Goal: Information Seeking & Learning: Learn about a topic

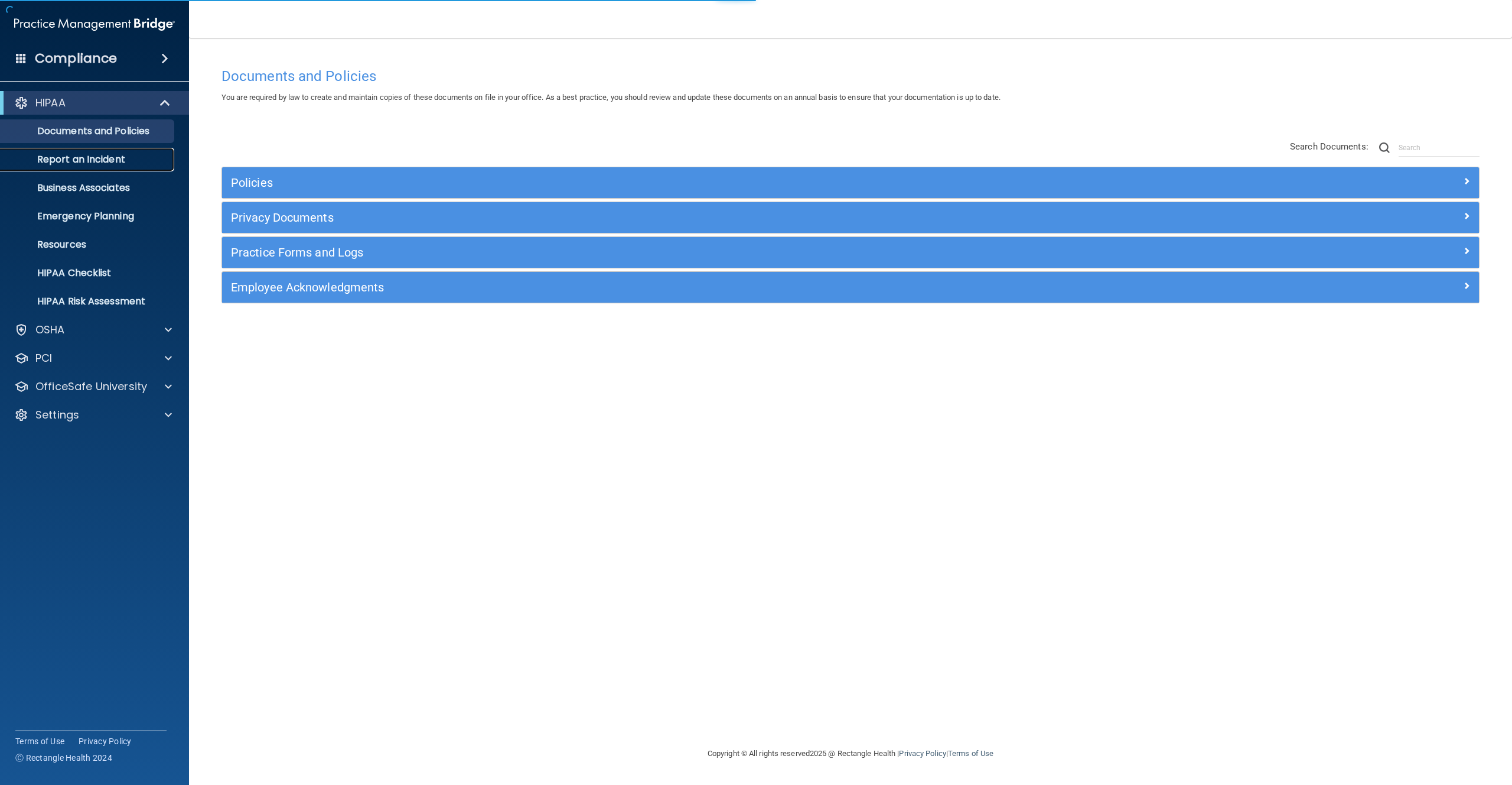
click at [102, 166] on link "Report an Incident" at bounding box center [81, 160] width 186 height 24
click at [107, 212] on p "Emergency Planning" at bounding box center [88, 216] width 161 height 12
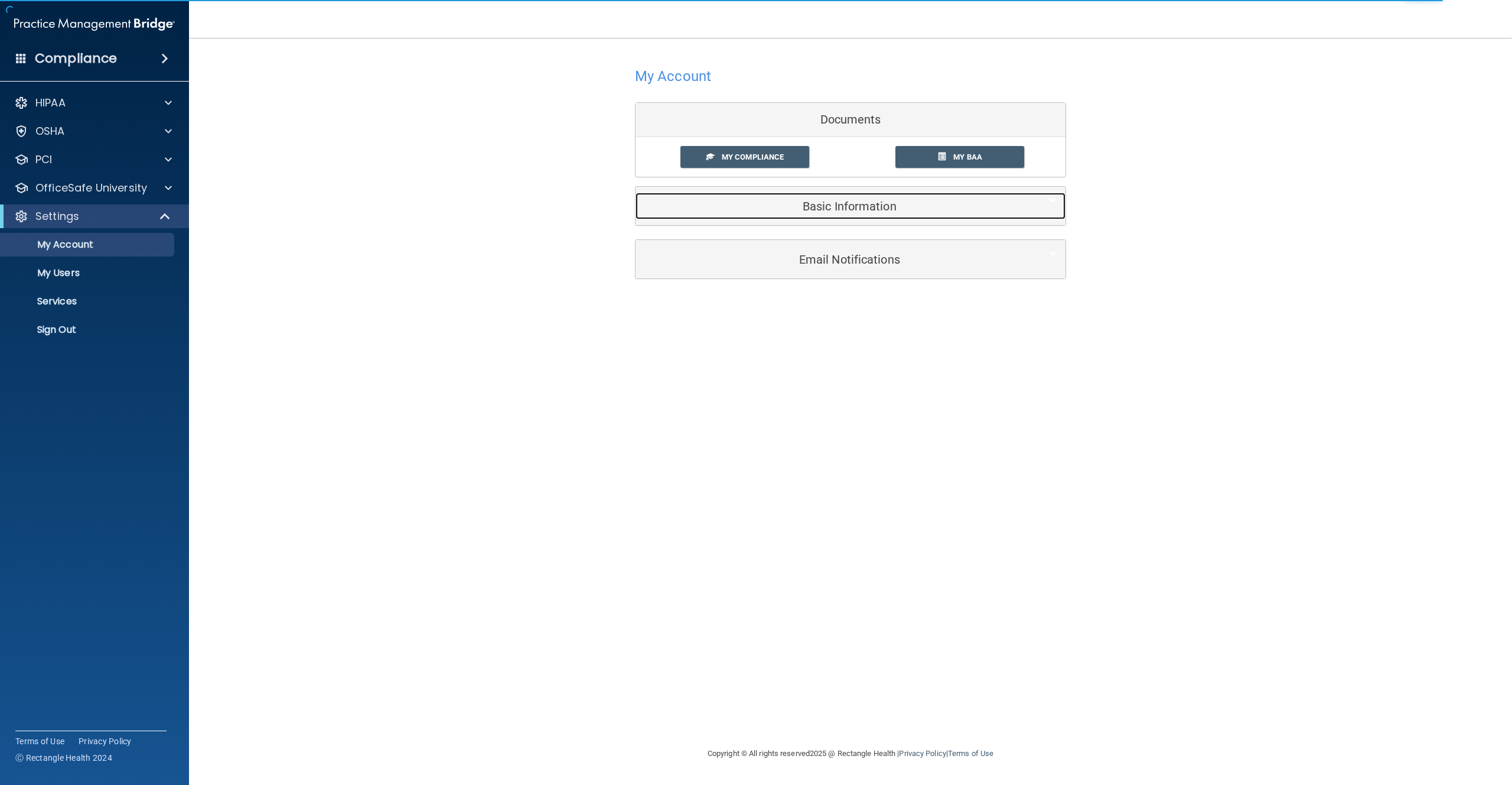
click at [799, 203] on h5 "Basic Information" at bounding box center [832, 206] width 376 height 13
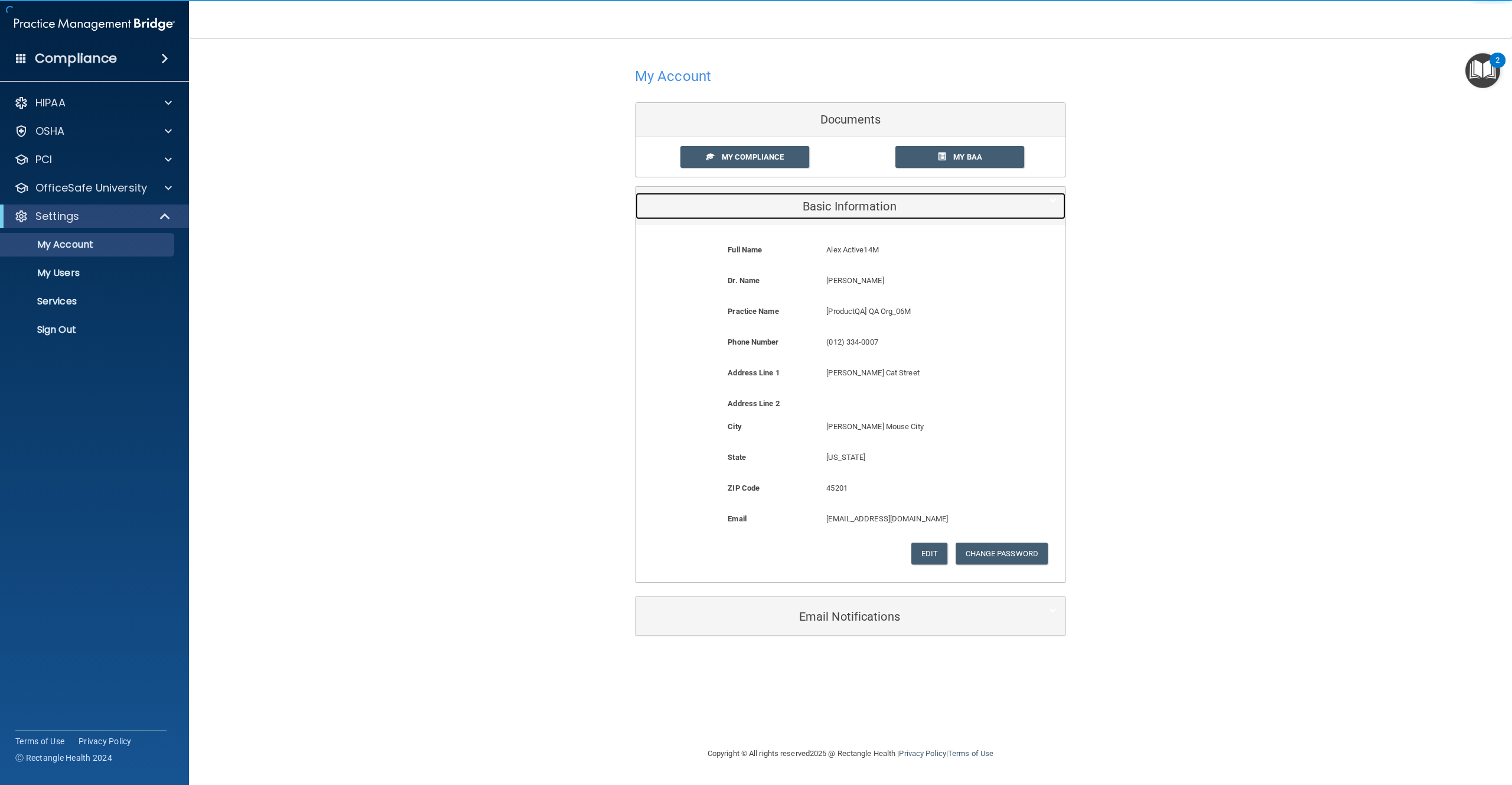
click at [781, 205] on h5 "Basic Information" at bounding box center [832, 206] width 376 height 13
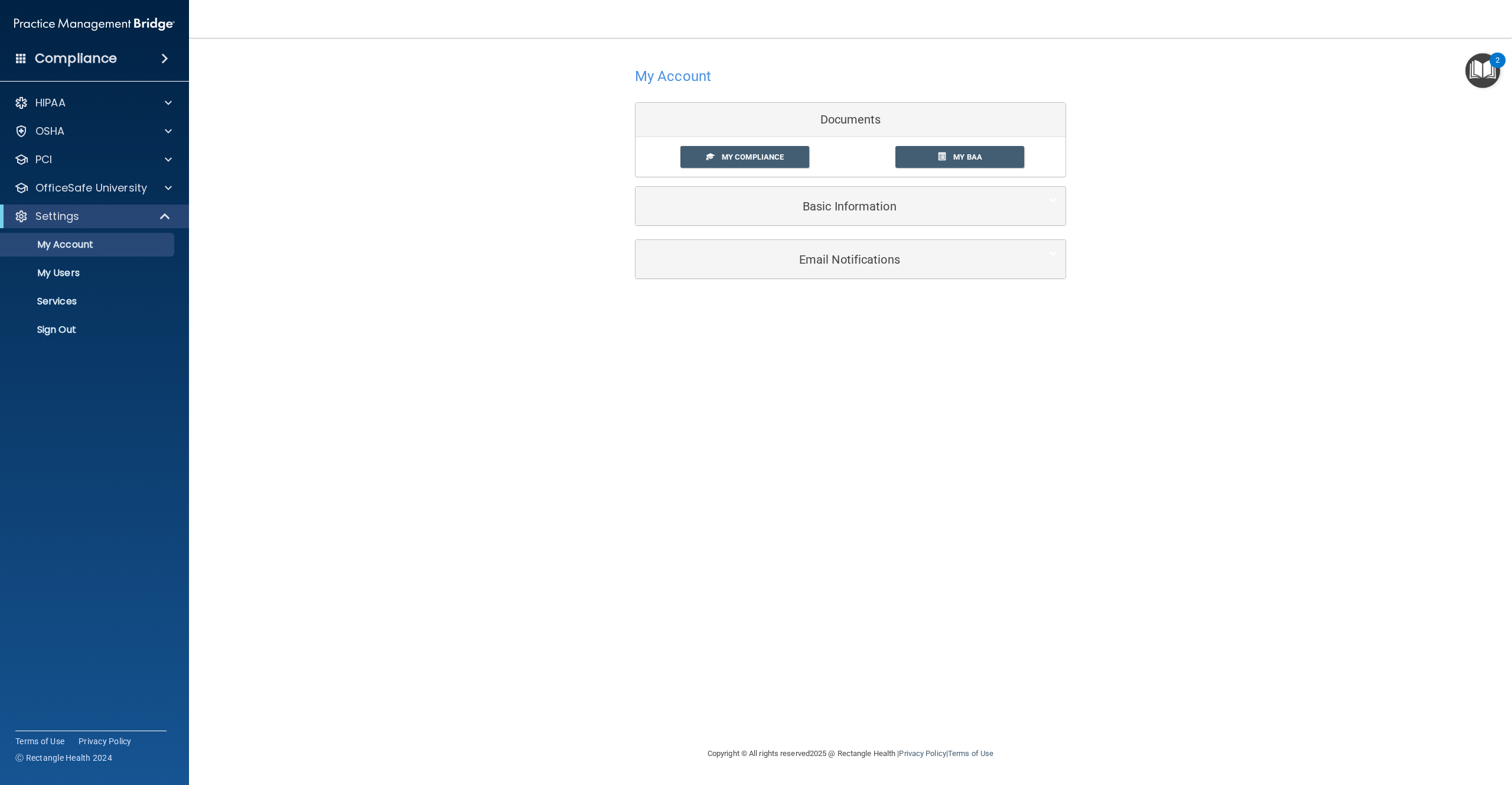
click at [123, 118] on div "HIPAA Documents and Policies Report an Incident Business Associates Emergency P…" at bounding box center [94, 218] width 190 height 265
click at [125, 126] on div "OSHA" at bounding box center [79, 131] width 146 height 14
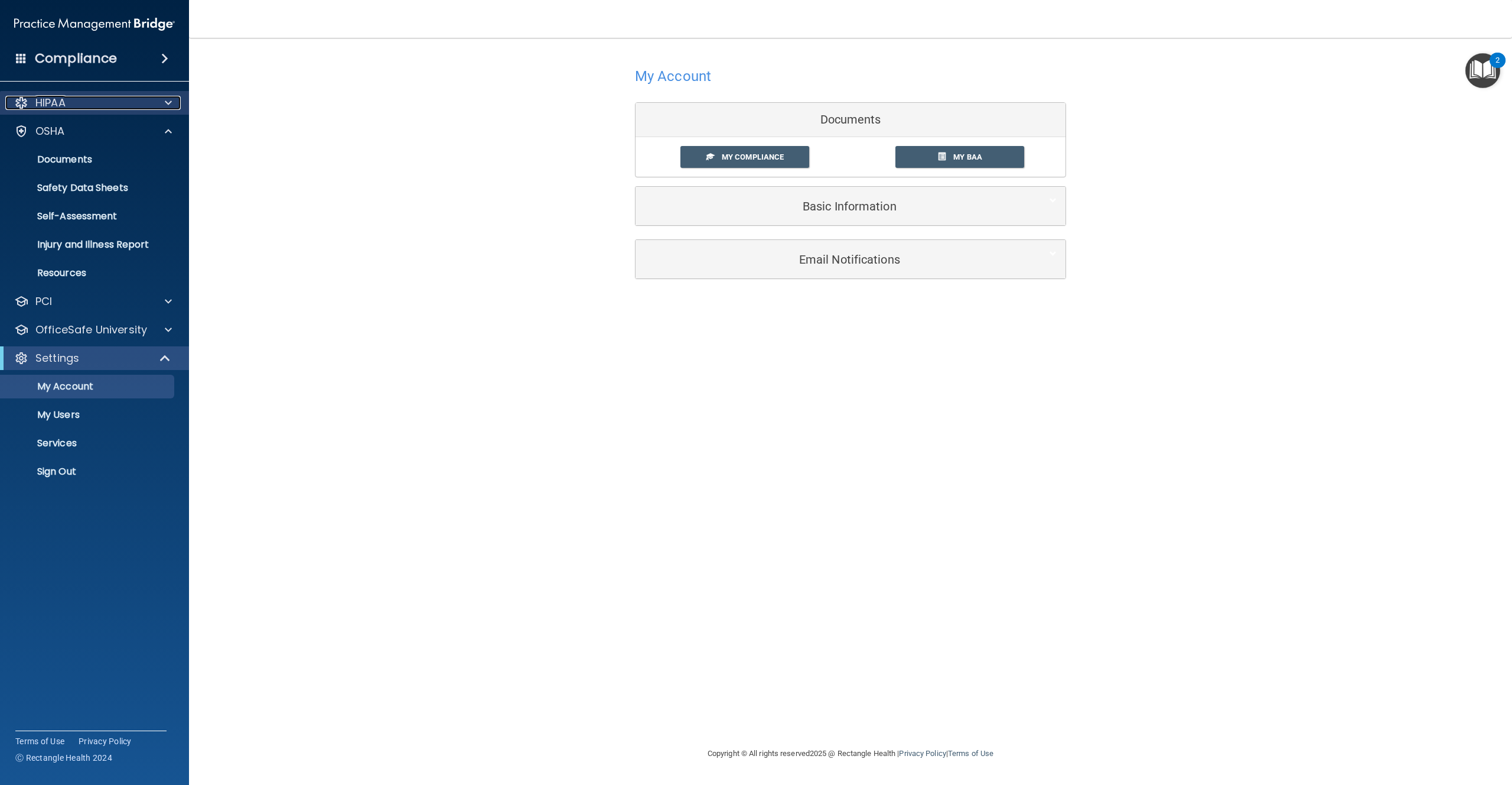
click at [139, 102] on div "HIPAA" at bounding box center [79, 102] width 146 height 14
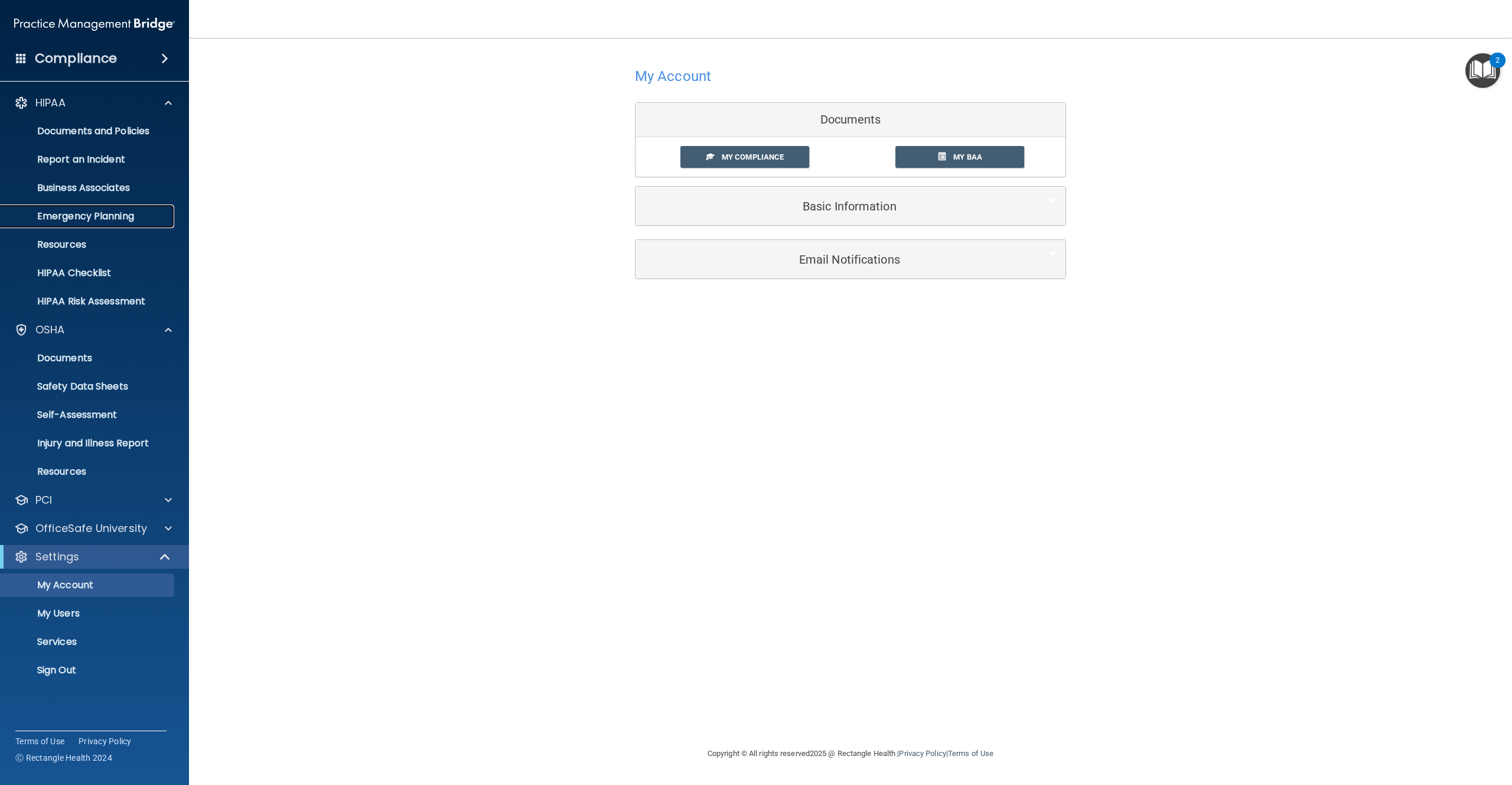
click at [87, 225] on link "Emergency Planning" at bounding box center [81, 216] width 186 height 24
